Goal: Check status: Check status

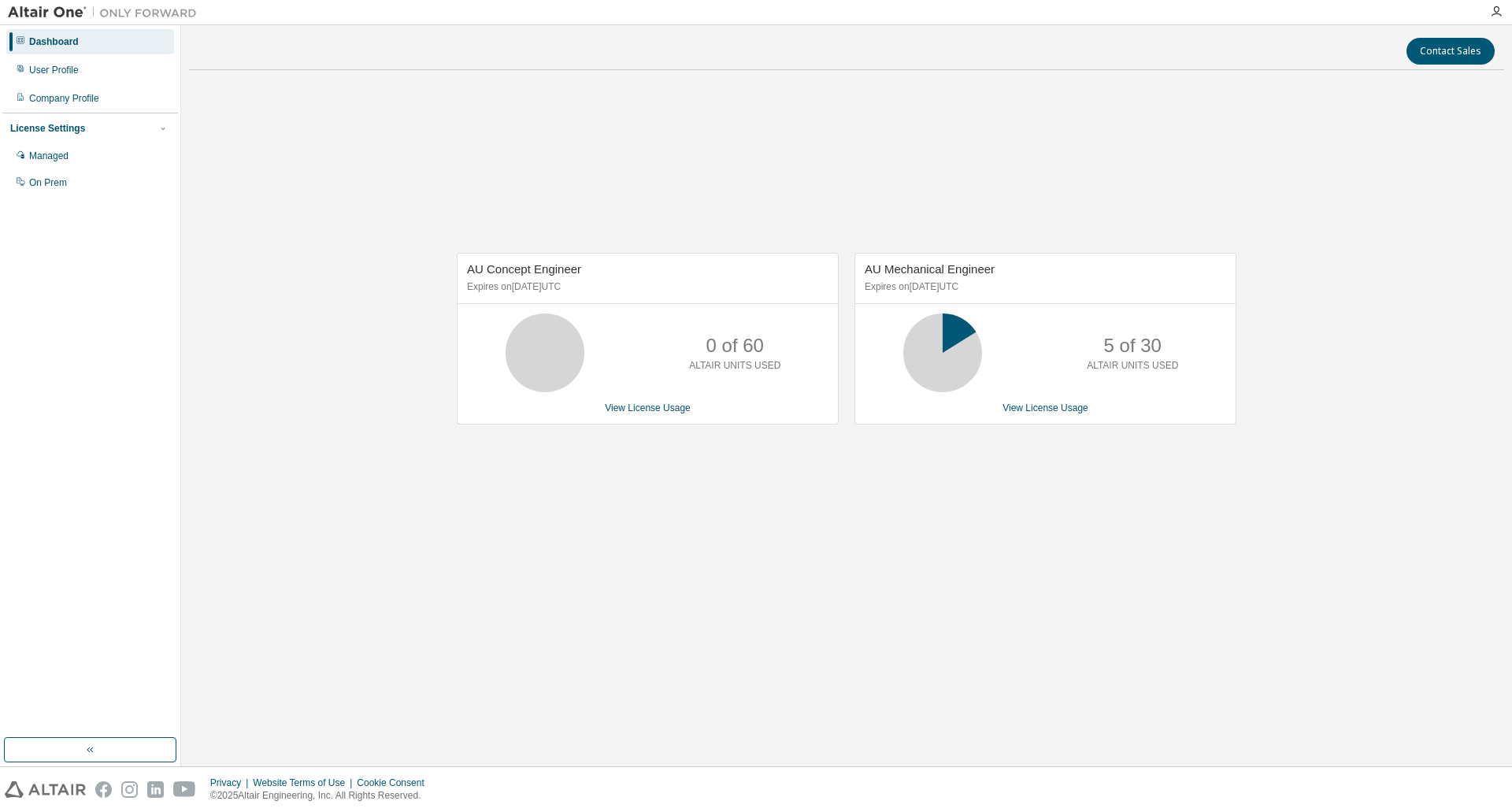
click at [1050, 392] on div "AU Mechanical Engineer Expires on [DATE] UTC 5 of 30 ALTAIR UNITS USED View Lic…" at bounding box center [1045, 339] width 382 height 172
click at [1040, 409] on link "View License Usage" at bounding box center [1046, 408] width 86 height 11
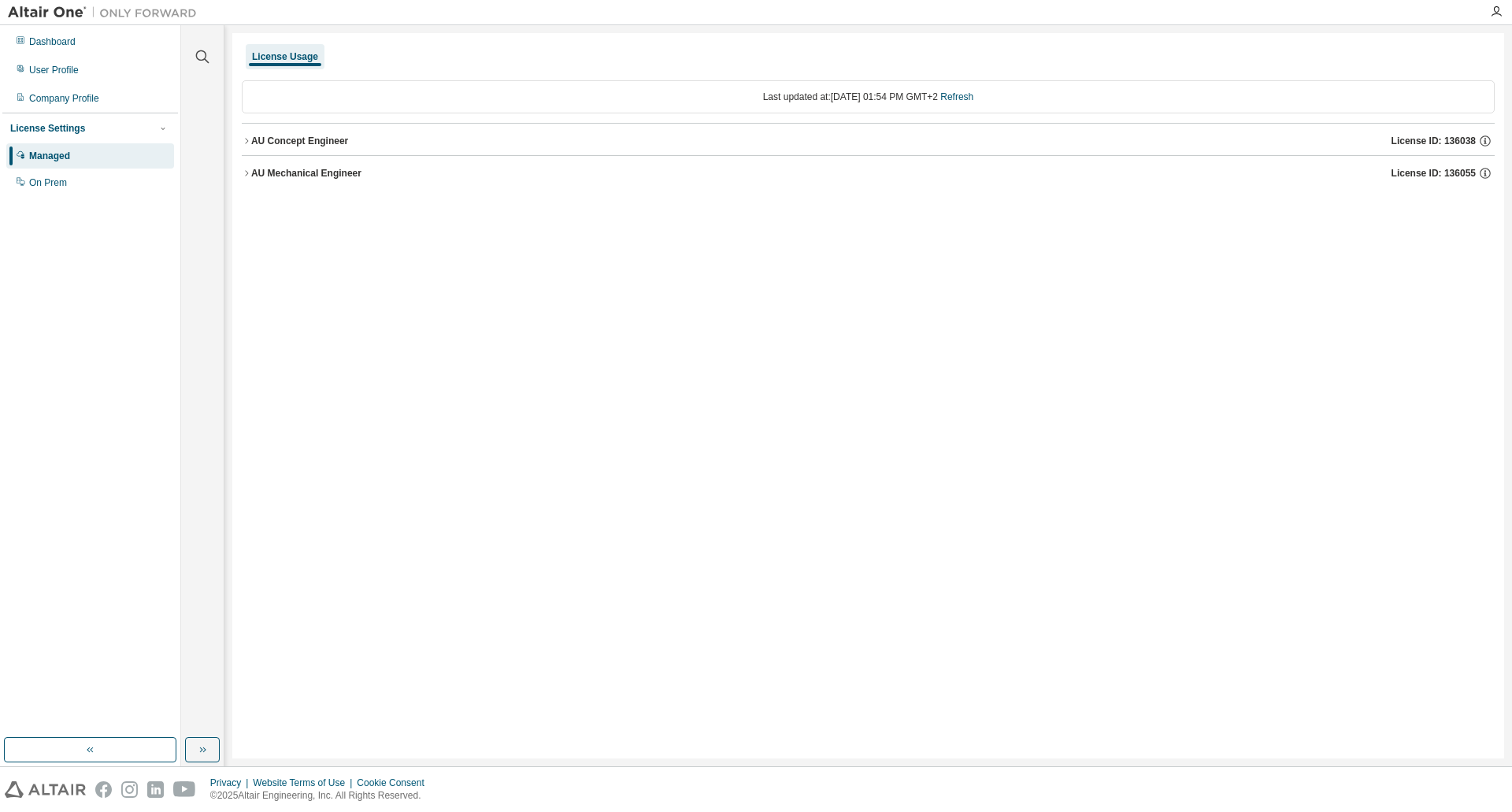
click at [510, 180] on button "AU Mechanical Engineer License ID: 136055" at bounding box center [868, 173] width 1253 height 35
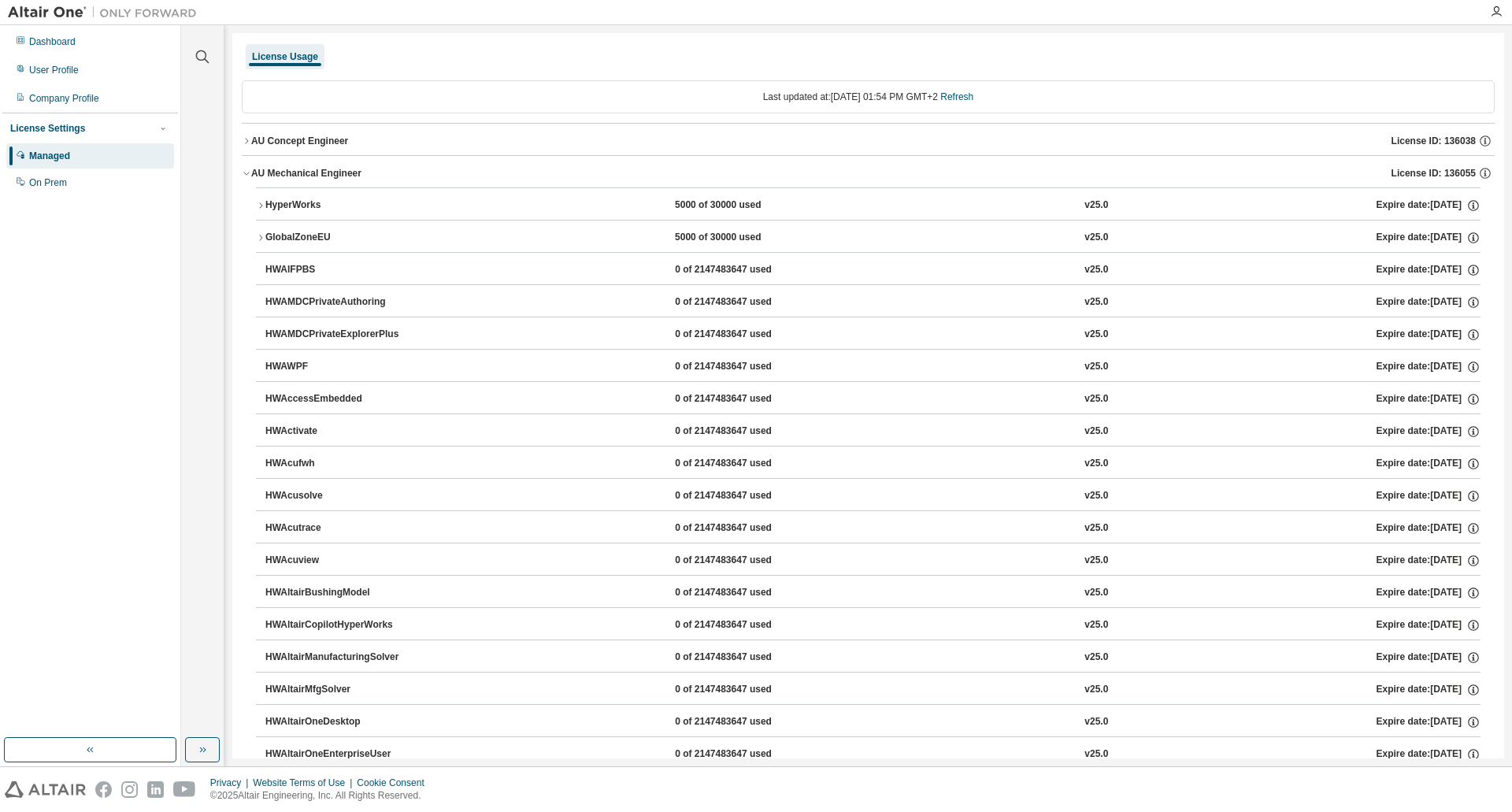
click at [391, 199] on div "HyperWorks" at bounding box center [336, 205] width 142 height 14
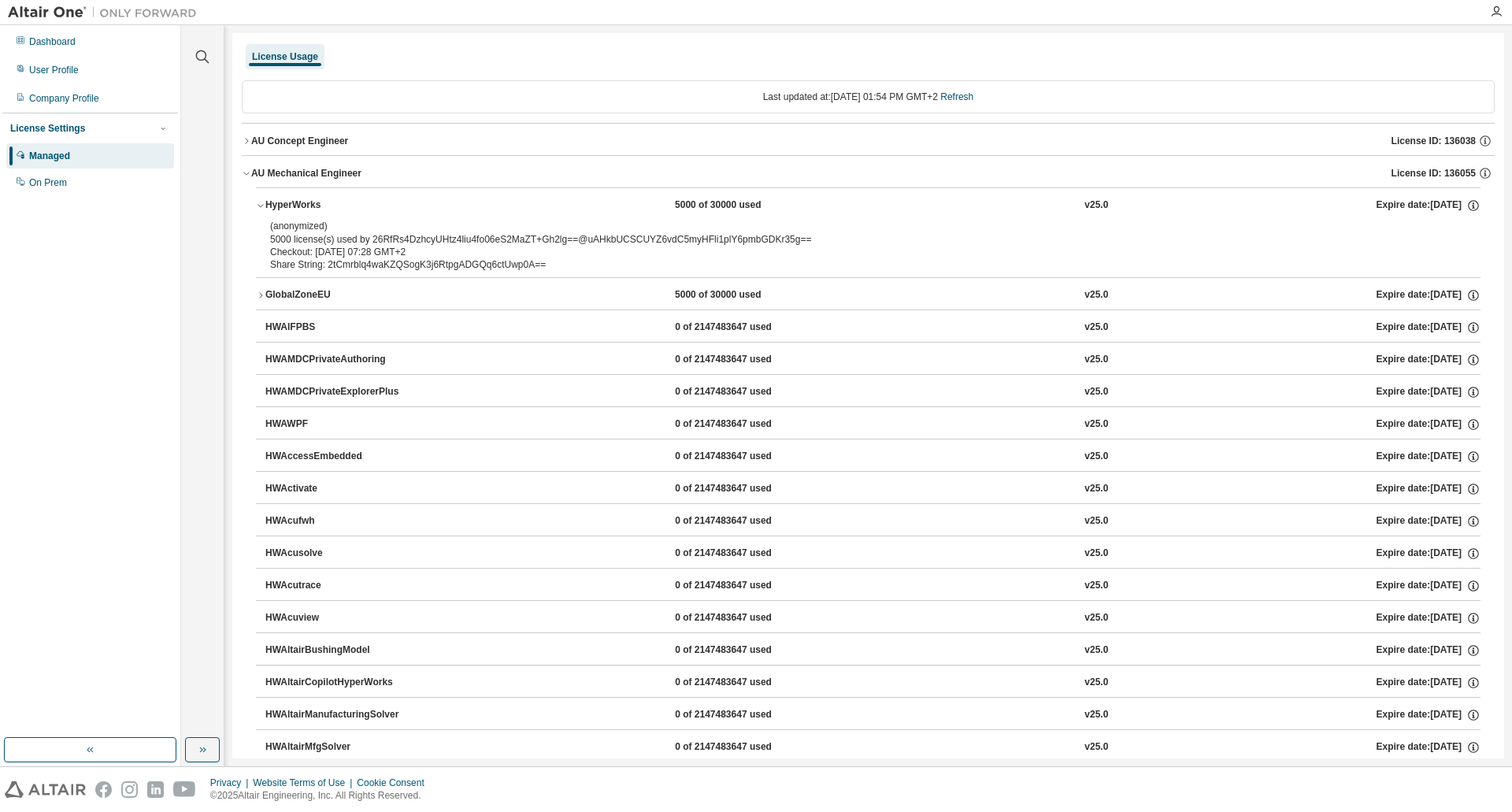
click at [391, 199] on div "HyperWorks" at bounding box center [336, 205] width 142 height 14
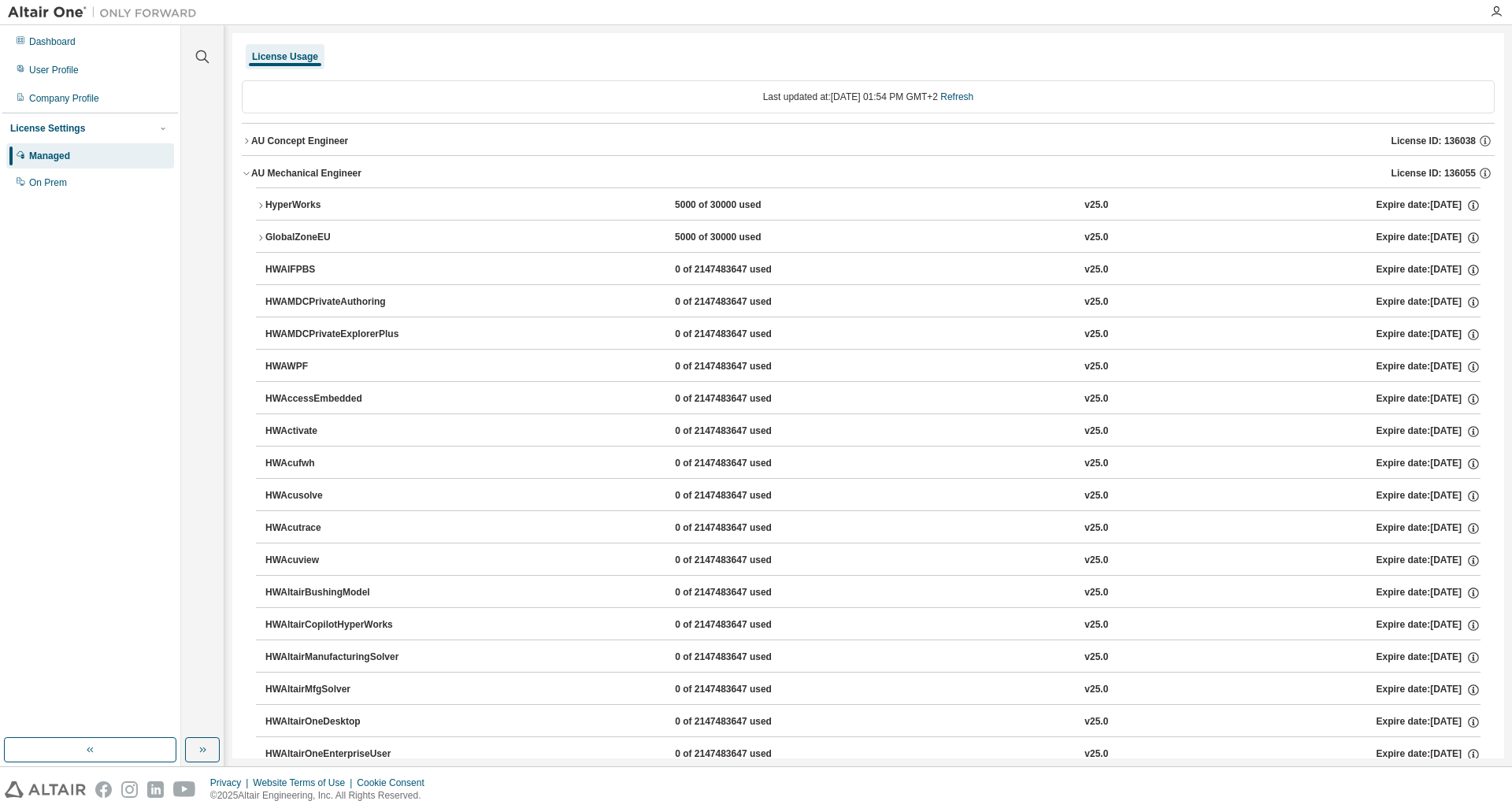
click at [418, 164] on button "AU Mechanical Engineer License ID: 136055" at bounding box center [868, 173] width 1253 height 35
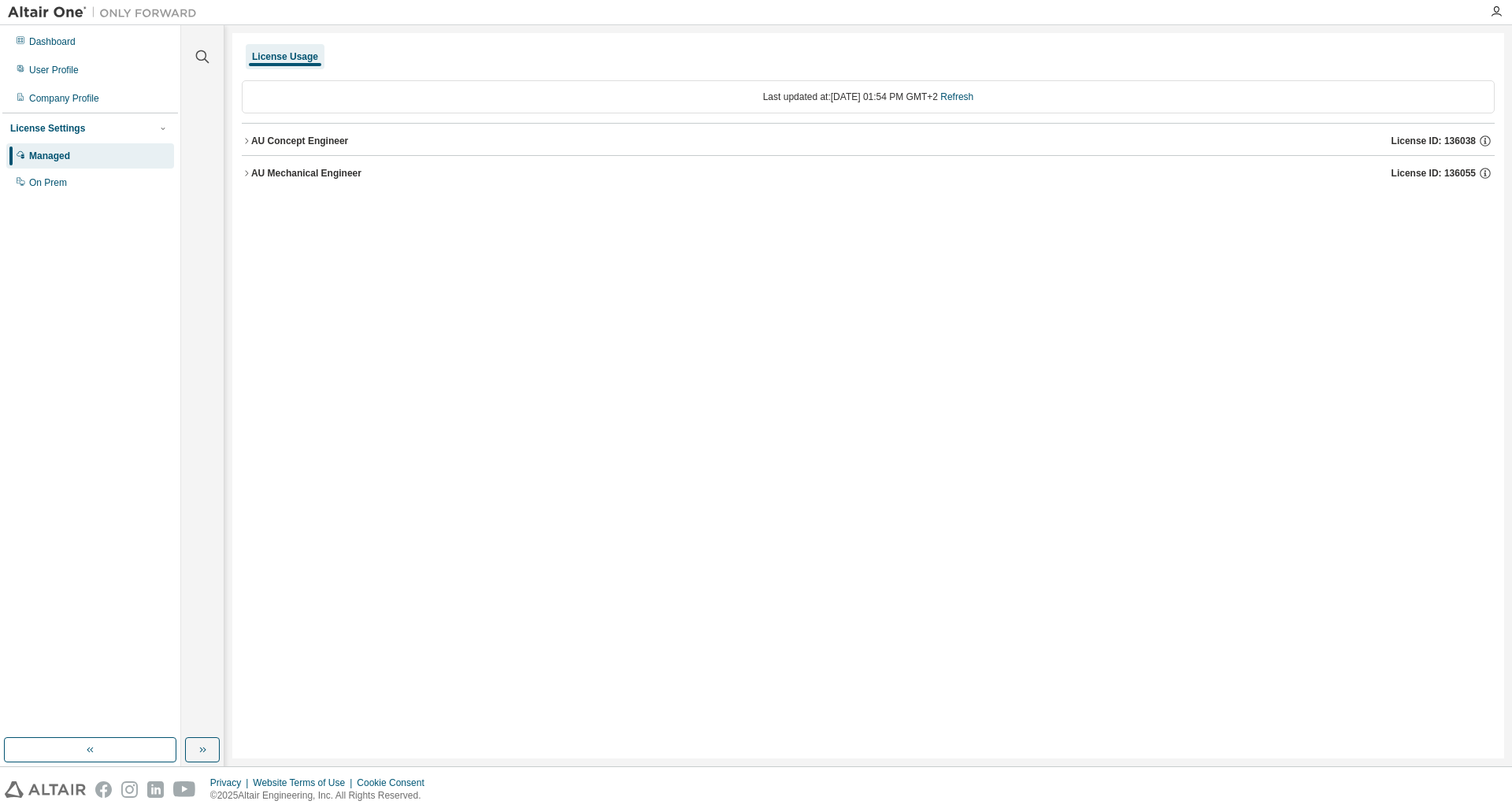
click at [421, 135] on div "AU Concept Engineer License ID: 136038" at bounding box center [873, 140] width 1244 height 14
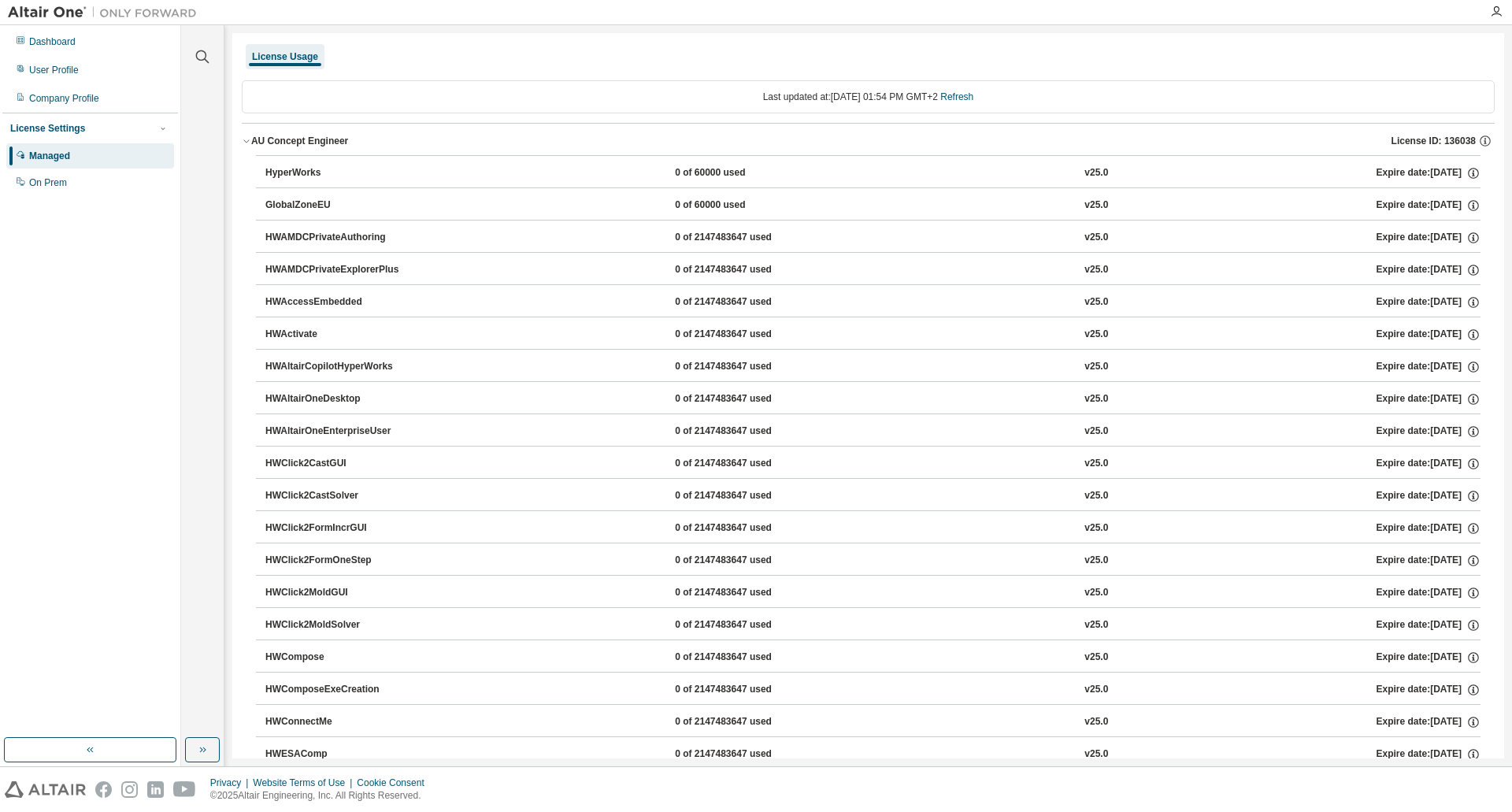
click at [421, 141] on div "AU Concept Engineer License ID: 136038" at bounding box center [873, 140] width 1244 height 14
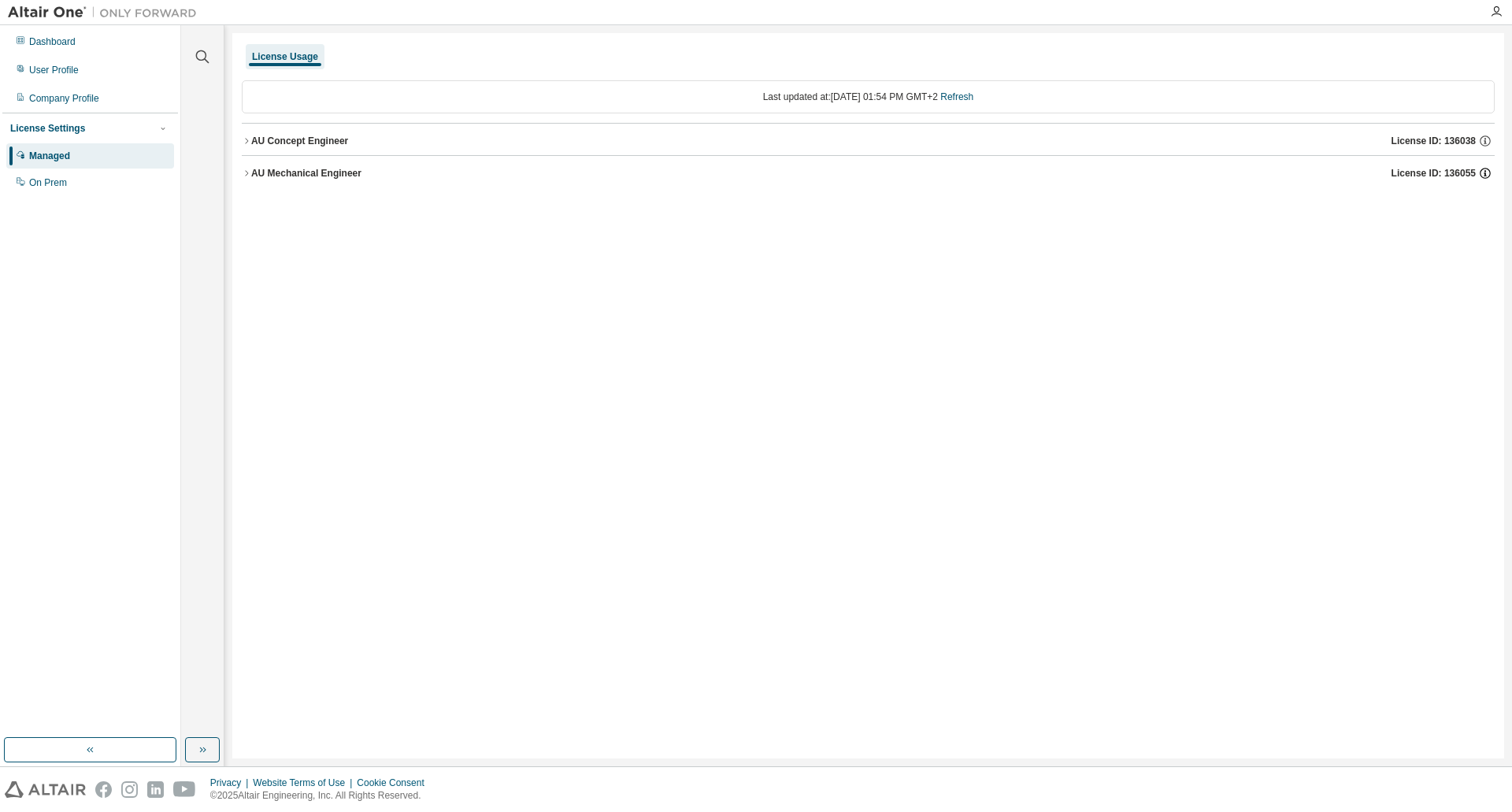
click at [1490, 172] on icon "button" at bounding box center [1485, 173] width 14 height 14
